Goal: Transaction & Acquisition: Purchase product/service

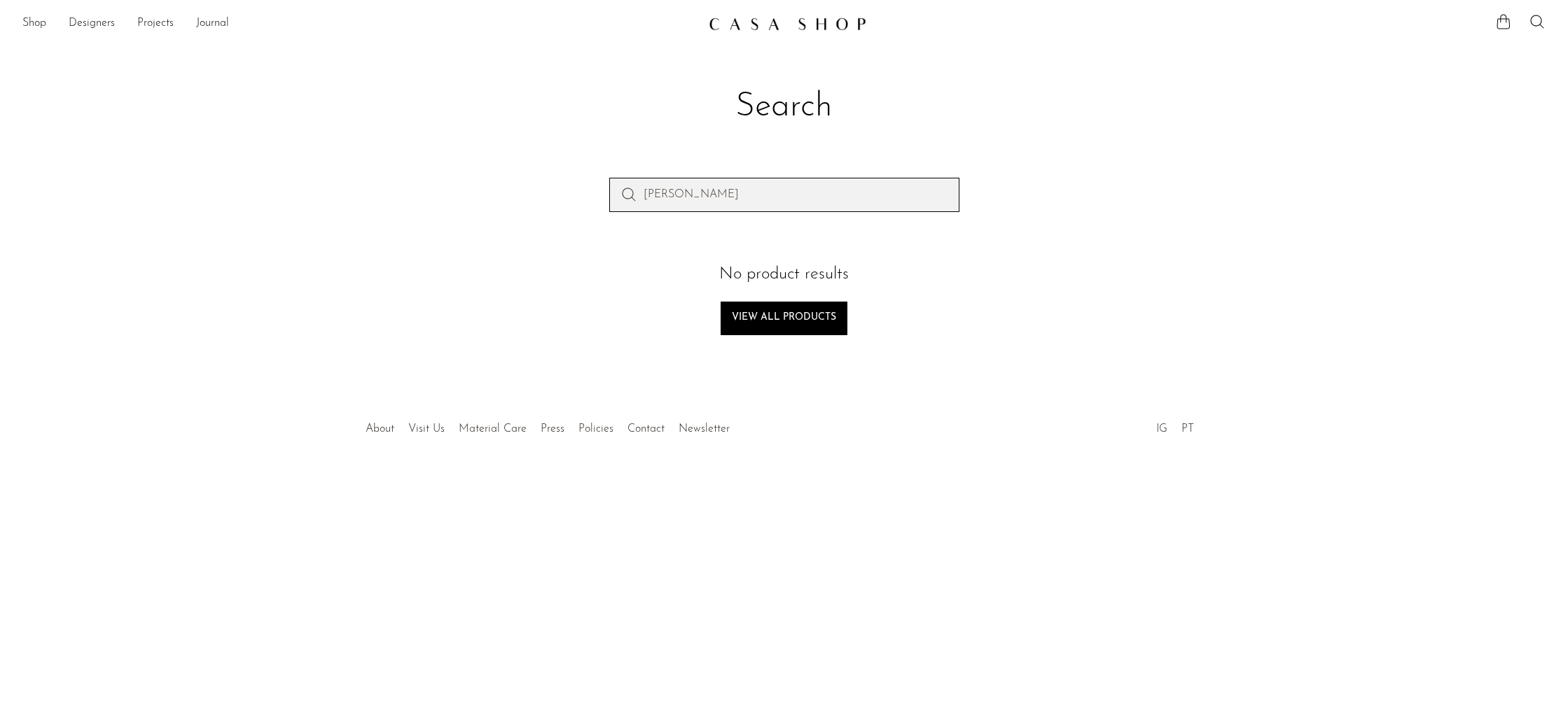
click at [760, 192] on input "[PERSON_NAME]" at bounding box center [784, 194] width 350 height 33
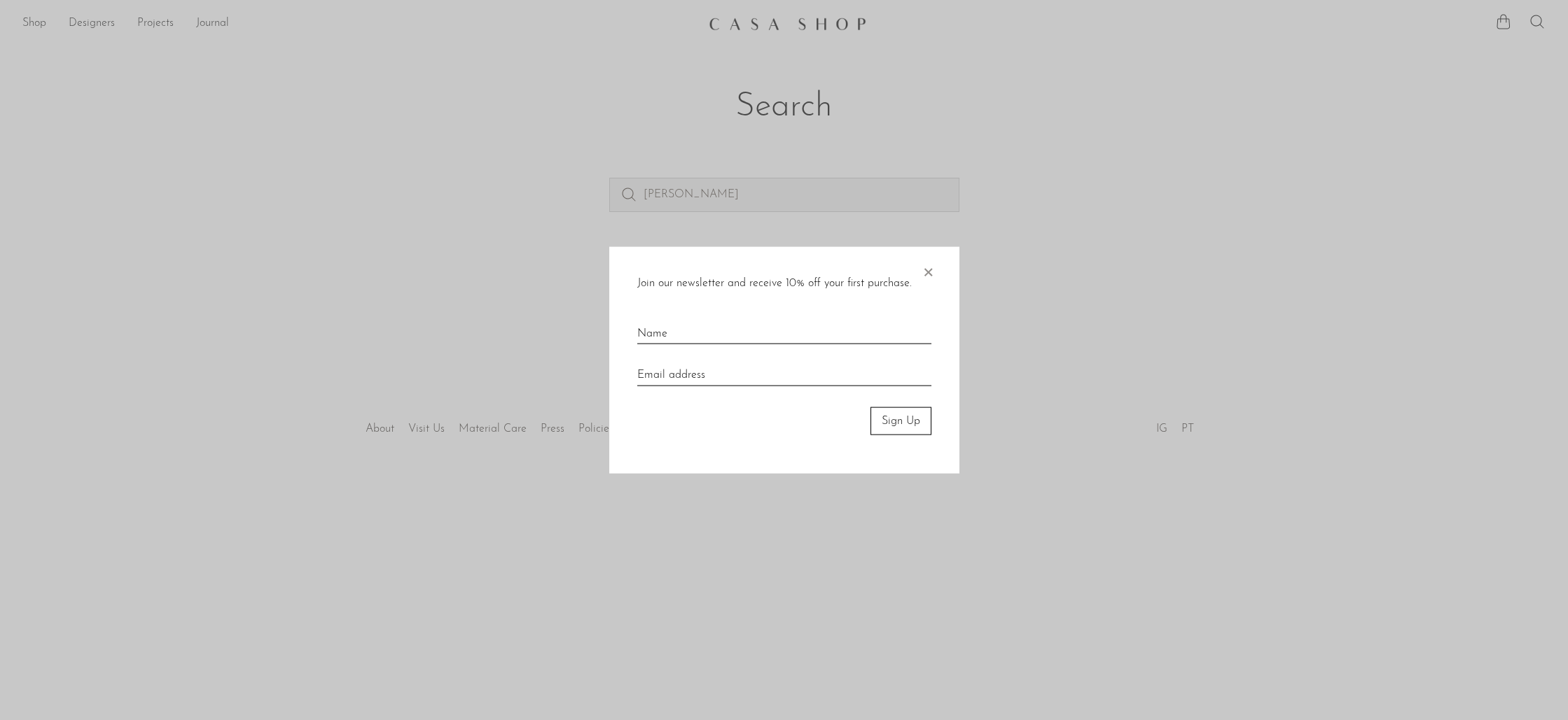
drag, startPoint x: 932, startPoint y: 272, endPoint x: 905, endPoint y: 205, distance: 72.2
click at [932, 272] on span "×" at bounding box center [927, 269] width 14 height 45
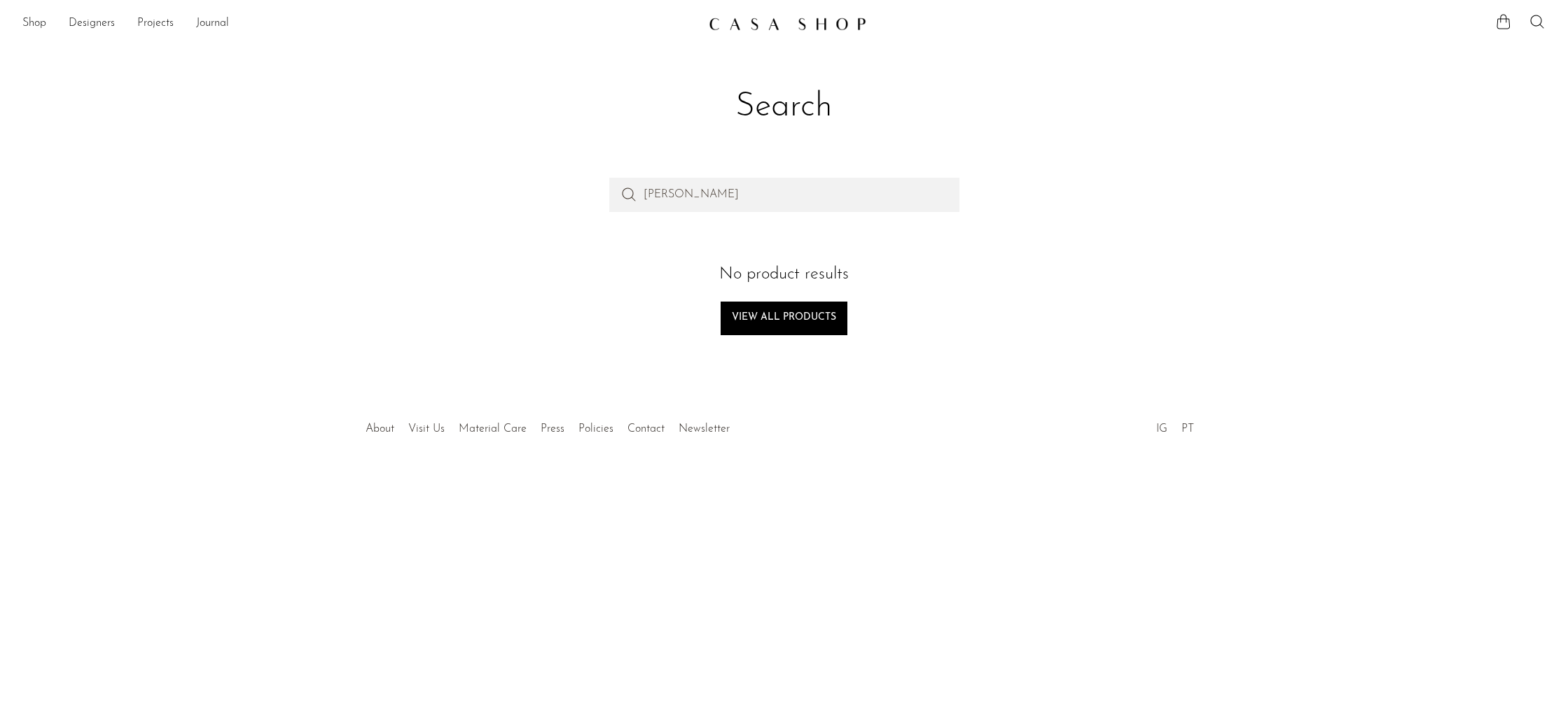
click at [49, 22] on ul "Shop Featured New Arrivals Bestsellers Coming Soon Jewelry Jewelry All Earrings…" at bounding box center [359, 24] width 675 height 24
click at [42, 24] on link "Shop" at bounding box center [34, 24] width 24 height 19
click at [823, 27] on img at bounding box center [787, 24] width 157 height 14
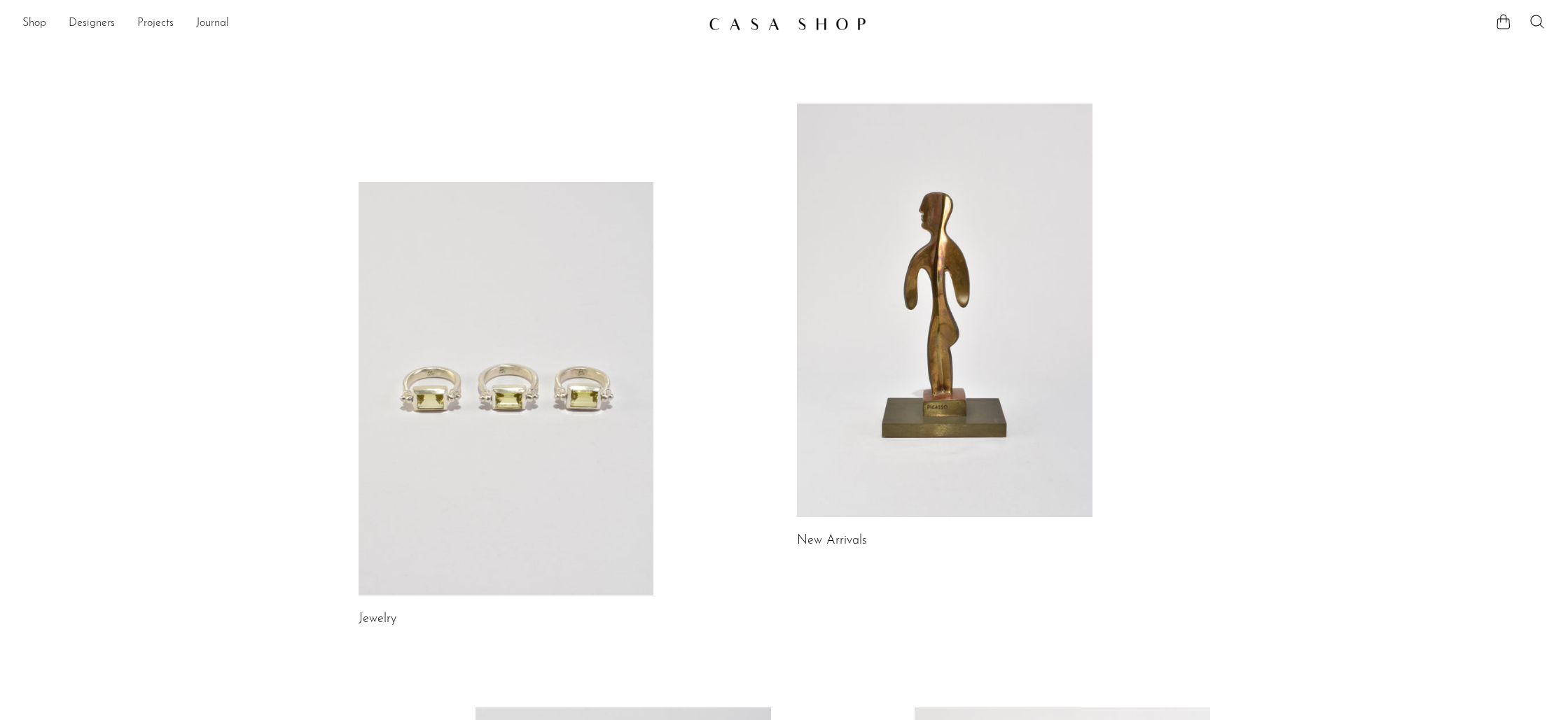
click at [948, 203] on link at bounding box center [944, 310] width 295 height 413
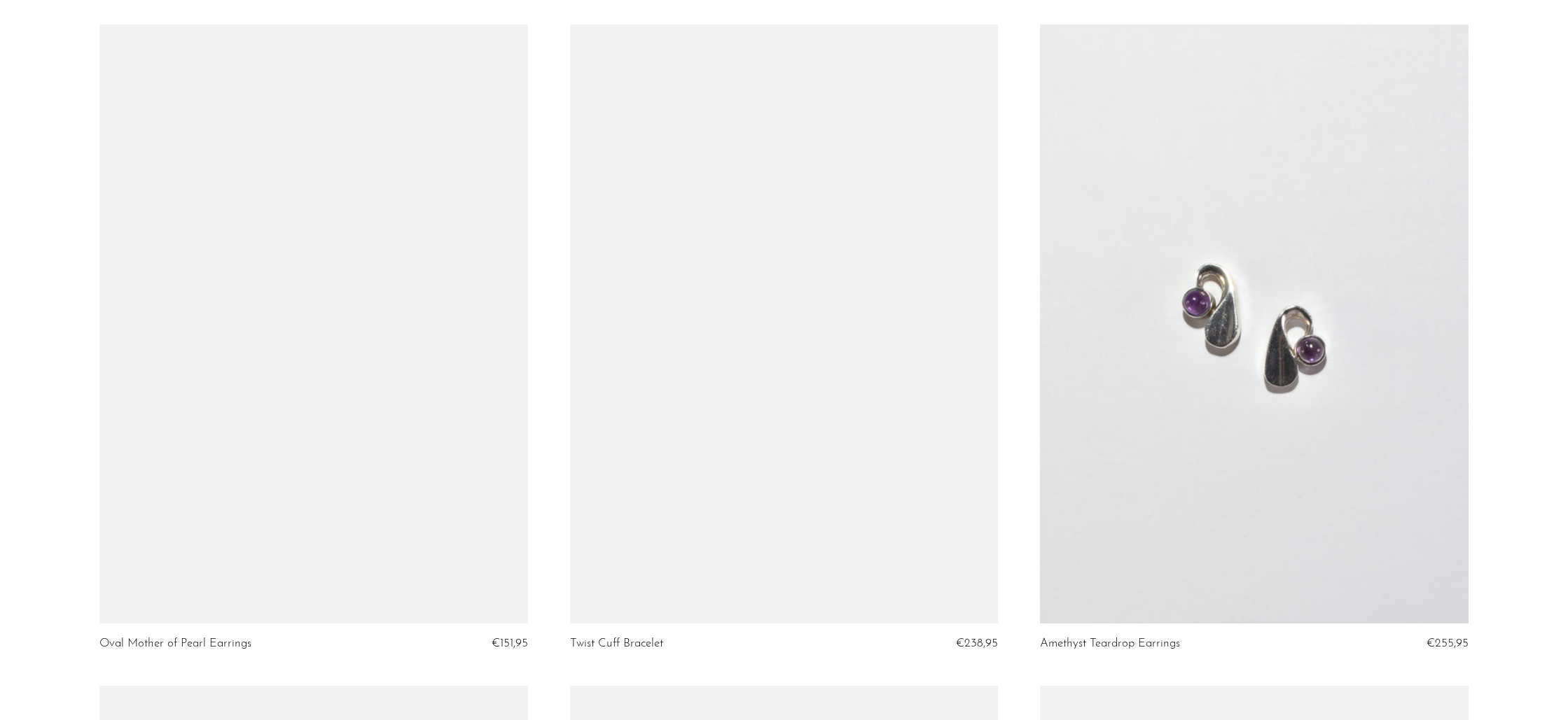
scroll to position [4735, 0]
